Goal: Task Accomplishment & Management: Use online tool/utility

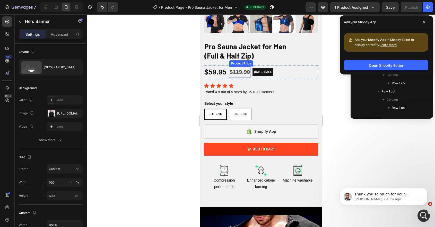
scroll to position [1, 0]
click at [232, 85] on icon at bounding box center [230, 85] width 5 height 5
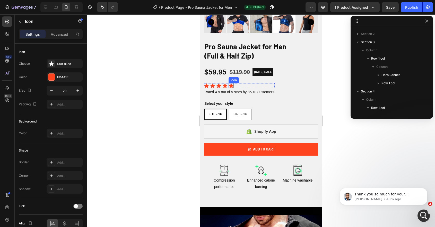
scroll to position [163, 0]
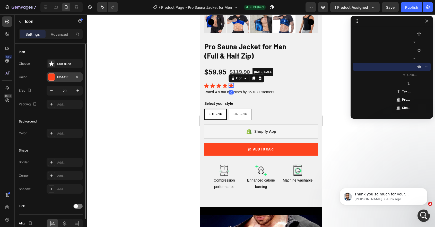
click at [52, 78] on div at bounding box center [51, 77] width 7 height 7
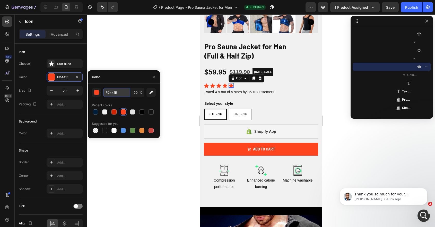
click at [114, 90] on input "FD441E" at bounding box center [116, 92] width 27 height 9
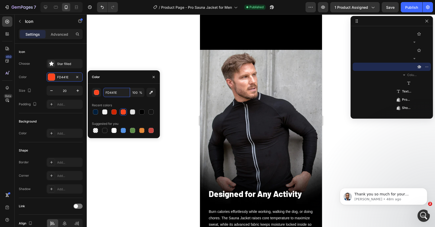
scroll to position [1857, 0]
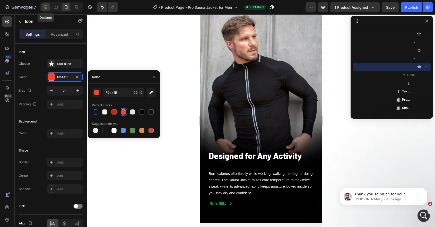
click at [43, 7] on icon at bounding box center [45, 7] width 5 height 5
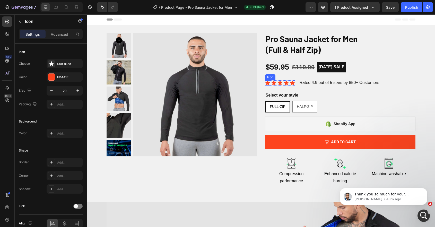
click at [267, 83] on icon at bounding box center [267, 83] width 4 height 4
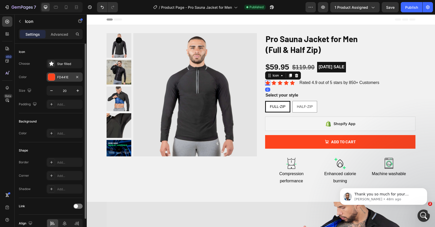
click at [53, 78] on div at bounding box center [51, 77] width 7 height 7
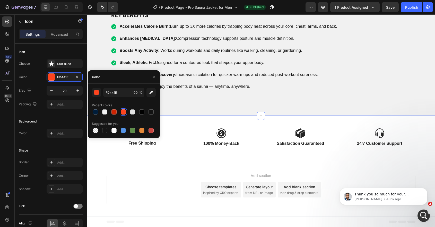
scroll to position [359, 0]
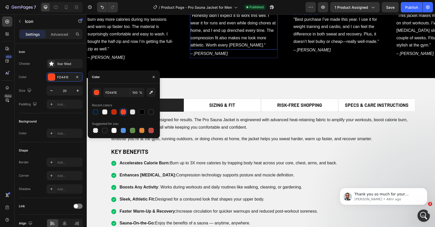
click at [198, 11] on div "Text Block" at bounding box center [199, 8] width 17 height 5
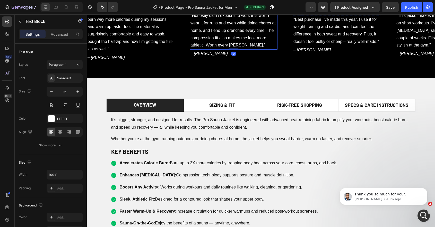
click at [299, 15] on icon at bounding box center [300, 13] width 4 height 3
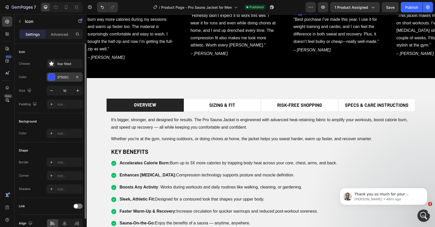
click at [50, 79] on div at bounding box center [51, 77] width 7 height 7
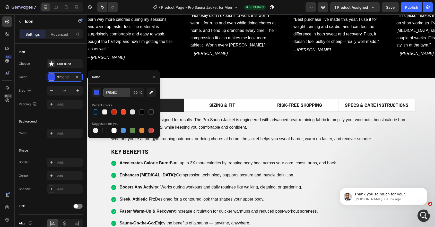
click at [115, 94] on input "3750EC" at bounding box center [116, 92] width 27 height 9
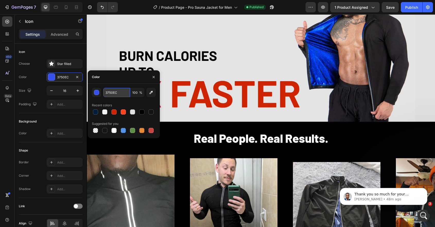
scroll to position [152, 0]
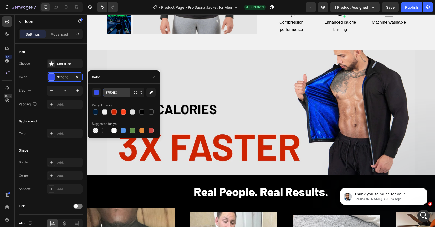
click at [119, 92] on input "3750EC" at bounding box center [116, 92] width 27 height 9
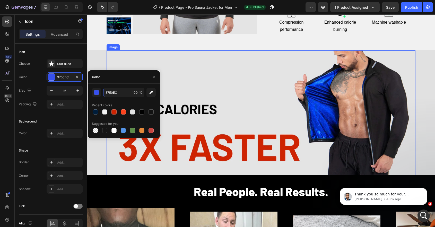
scroll to position [0, 0]
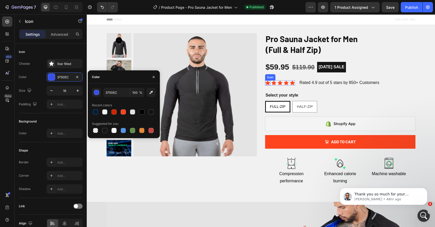
click at [268, 84] on icon at bounding box center [267, 83] width 4 height 4
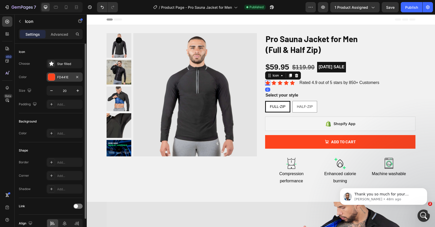
click at [51, 78] on div at bounding box center [51, 77] width 7 height 7
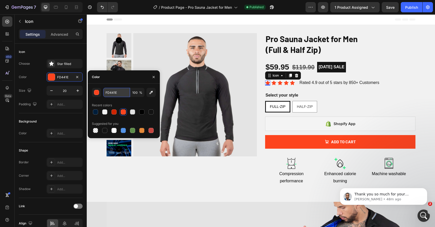
click at [118, 96] on input "FD441E" at bounding box center [116, 92] width 27 height 9
paste input "3750EC"
type input "3750EC"
click at [275, 83] on icon at bounding box center [273, 83] width 4 height 4
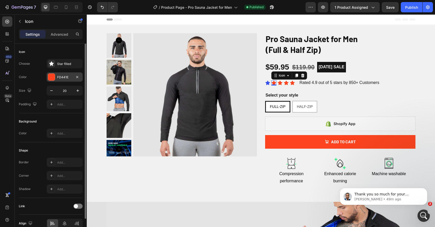
click at [51, 79] on div at bounding box center [51, 77] width 7 height 7
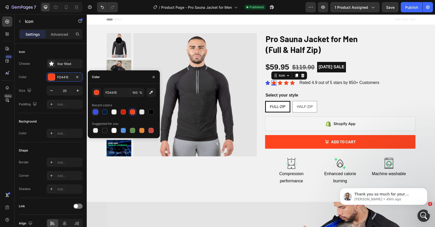
click at [95, 111] on div at bounding box center [95, 112] width 5 height 5
type input "3750EC"
click at [279, 83] on icon at bounding box center [280, 83] width 4 height 4
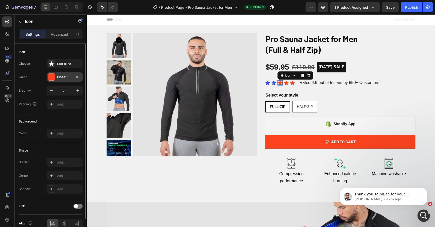
click at [55, 78] on div at bounding box center [51, 77] width 7 height 7
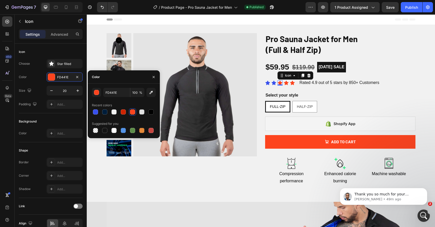
click at [99, 112] on div at bounding box center [124, 112] width 64 height 7
click at [95, 111] on div at bounding box center [95, 112] width 5 height 5
type input "3750EC"
click at [287, 84] on icon at bounding box center [286, 83] width 4 height 4
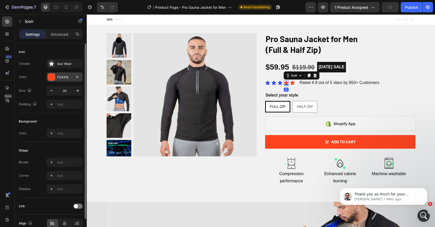
click at [52, 78] on div at bounding box center [51, 77] width 7 height 7
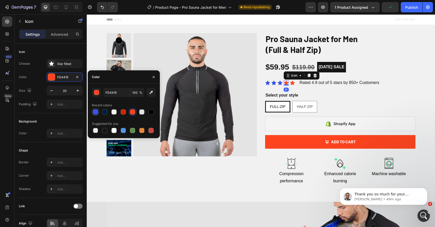
click at [96, 111] on div at bounding box center [95, 112] width 5 height 5
type input "3750EC"
click at [292, 83] on icon at bounding box center [292, 83] width 4 height 4
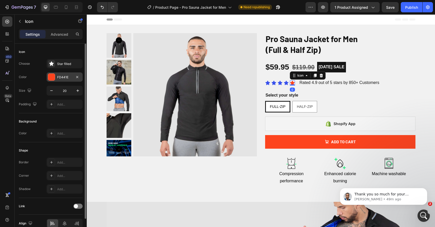
click at [55, 79] on div at bounding box center [51, 77] width 7 height 7
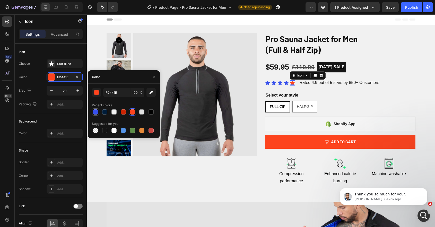
click at [97, 113] on div at bounding box center [95, 112] width 5 height 5
type input "3750EC"
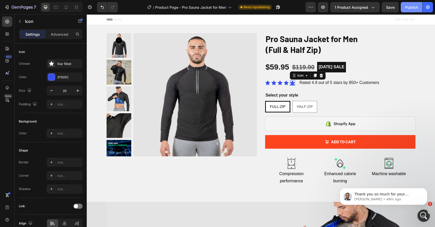
click at [413, 9] on div "Publish" at bounding box center [411, 7] width 13 height 5
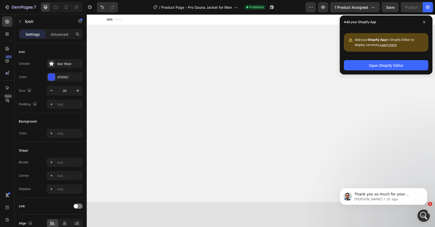
scroll to position [584, 0]
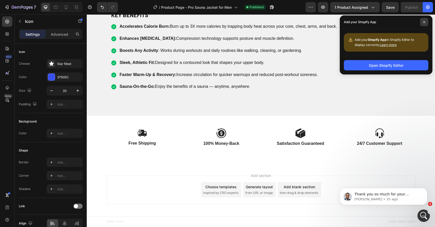
click at [424, 24] on span at bounding box center [424, 22] width 8 height 8
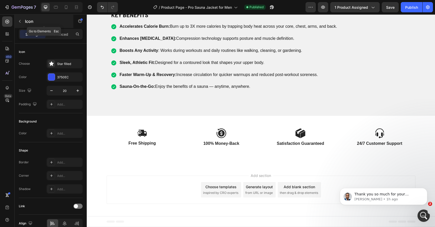
click at [16, 20] on button "button" at bounding box center [20, 21] width 8 height 8
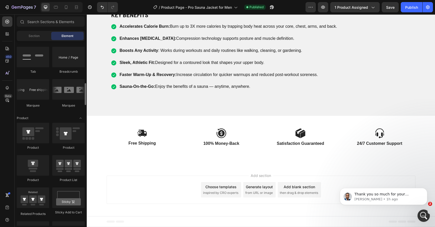
scroll to position [542, 0]
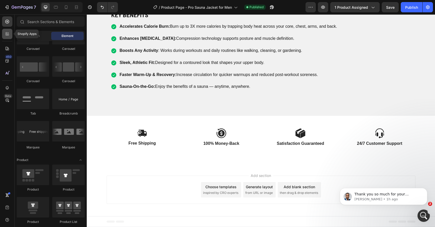
click at [7, 36] on icon at bounding box center [7, 33] width 5 height 5
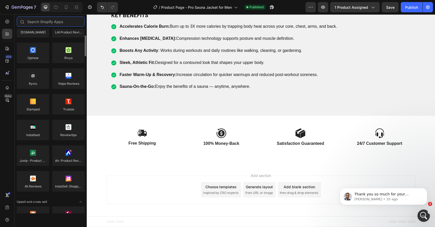
scroll to position [0, 0]
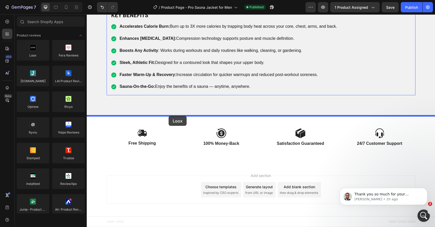
drag, startPoint x: 118, startPoint y: 64, endPoint x: 168, endPoint y: 116, distance: 72.9
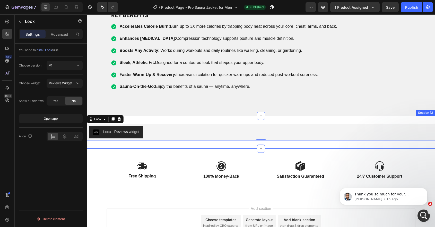
click at [190, 121] on div "Loox - Reviews widget Loox 0 Section 12" at bounding box center [261, 132] width 348 height 33
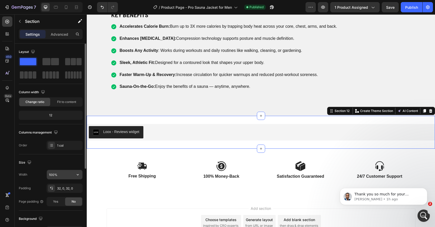
click at [63, 177] on input "100%" at bounding box center [64, 174] width 35 height 9
click at [77, 176] on icon "button" at bounding box center [77, 174] width 5 height 5
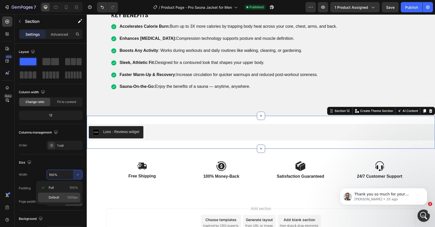
click at [62, 198] on p "Default 1200px" at bounding box center [63, 197] width 29 height 5
type input "1200"
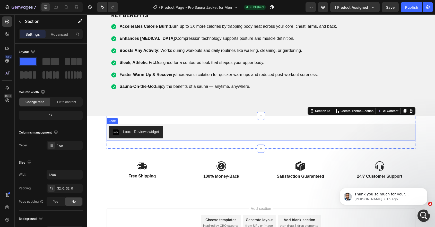
click at [186, 136] on div "Loox - Reviews widget" at bounding box center [261, 132] width 305 height 12
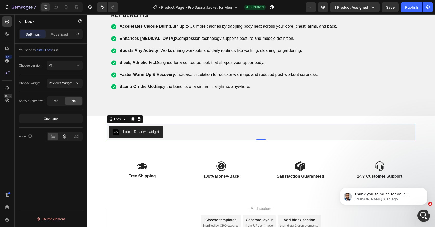
click at [64, 136] on icon at bounding box center [65, 136] width 4 height 5
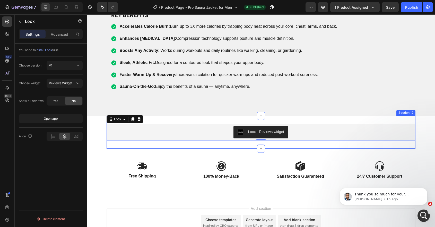
click at [185, 119] on div "Loox - Reviews widget Loox 0 Section 12" at bounding box center [260, 132] width 309 height 33
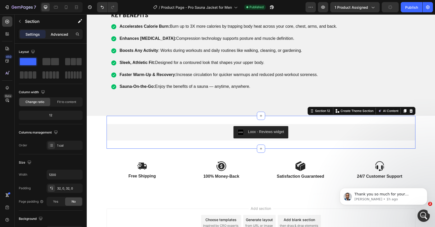
click at [55, 34] on p "Advanced" at bounding box center [59, 34] width 17 height 5
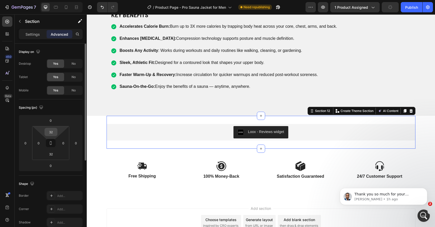
click at [52, 134] on input "32" at bounding box center [51, 132] width 10 height 8
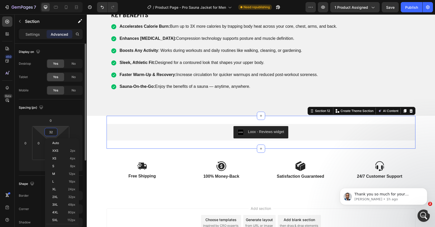
type input "0"
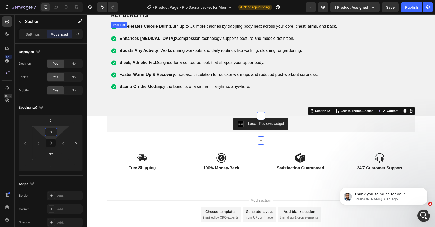
click at [196, 69] on div "Accelerates Calorie Burn: Burn up to 3X more calories by trapping body heat acr…" at bounding box center [224, 56] width 227 height 69
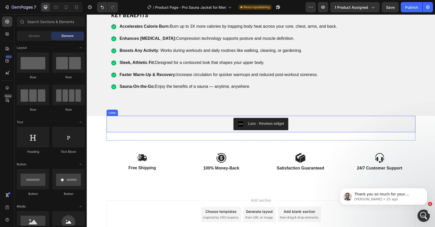
click at [131, 118] on div "Loox - Reviews widget" at bounding box center [261, 124] width 305 height 12
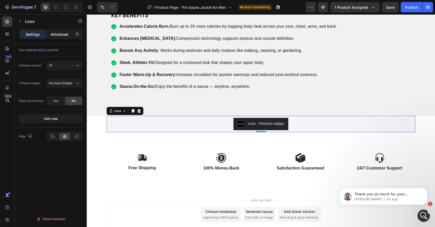
click at [66, 35] on p "Advanced" at bounding box center [59, 34] width 17 height 5
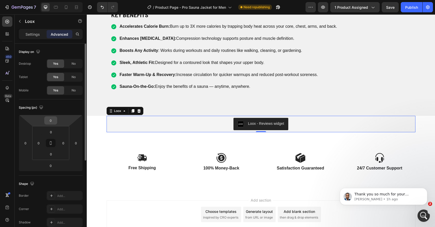
click at [54, 122] on input "0" at bounding box center [51, 121] width 10 height 8
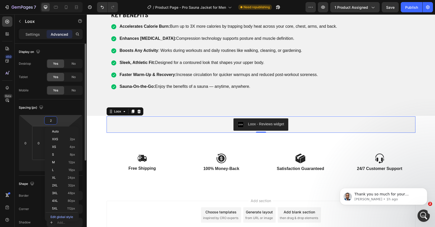
type input "20"
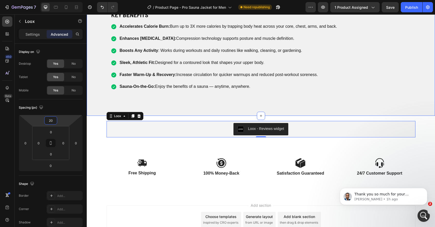
click at [206, 101] on div "Overview SIZING & FIT Risk-Free Shopping Specs & Care Instructions It’s bigger,…" at bounding box center [261, 28] width 348 height 175
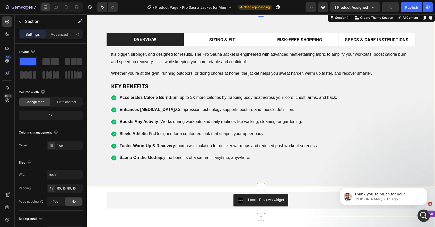
scroll to position [574, 0]
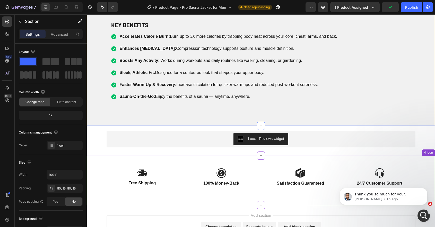
click at [188, 157] on div "Image Free Shipping Text Block Image 100% Money-Back Text Block Row Image Satis…" at bounding box center [261, 181] width 348 height 50
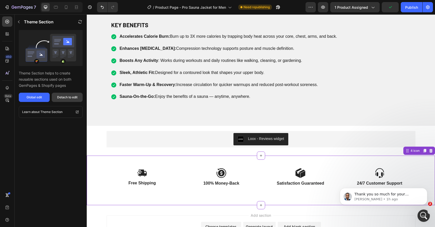
click at [71, 97] on div "Detach to edit" at bounding box center [67, 97] width 20 height 5
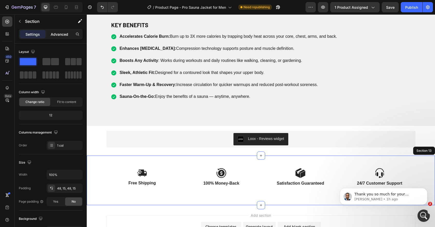
click at [59, 33] on p "Advanced" at bounding box center [59, 34] width 17 height 5
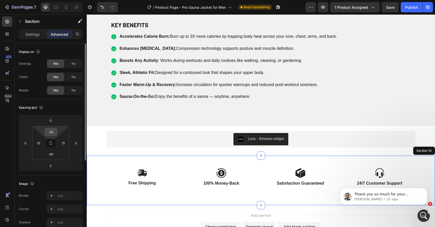
click at [54, 133] on input "48" at bounding box center [51, 132] width 10 height 8
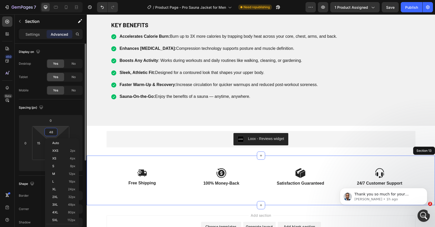
type input "["
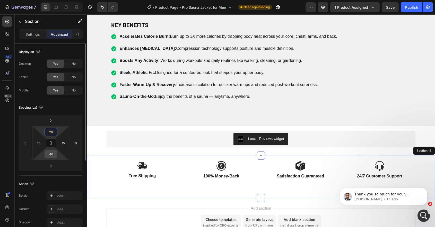
type input "20"
click at [53, 156] on input "48" at bounding box center [51, 154] width 10 height 8
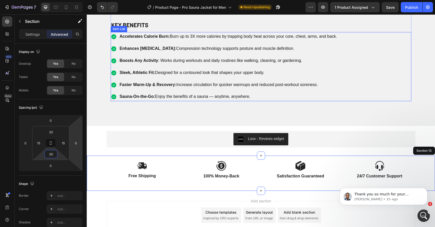
scroll to position [507, 0]
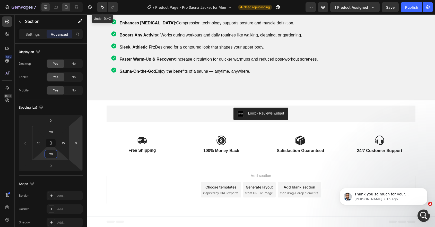
type input "20"
click at [66, 7] on icon at bounding box center [66, 7] width 5 height 5
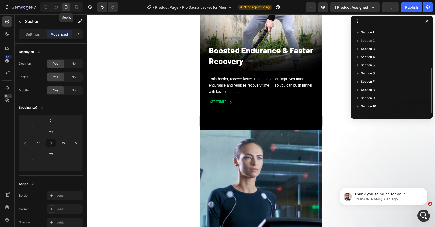
type input "42"
type input "0"
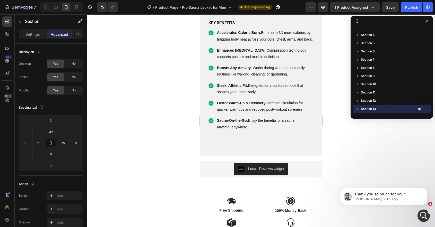
scroll to position [2001, 0]
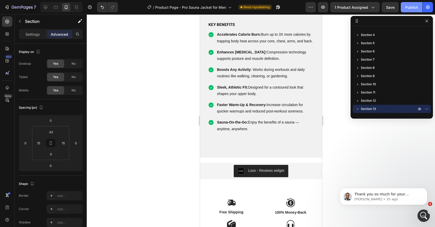
click at [413, 11] on button "Publish" at bounding box center [411, 7] width 22 height 10
